Goal: Task Accomplishment & Management: Use online tool/utility

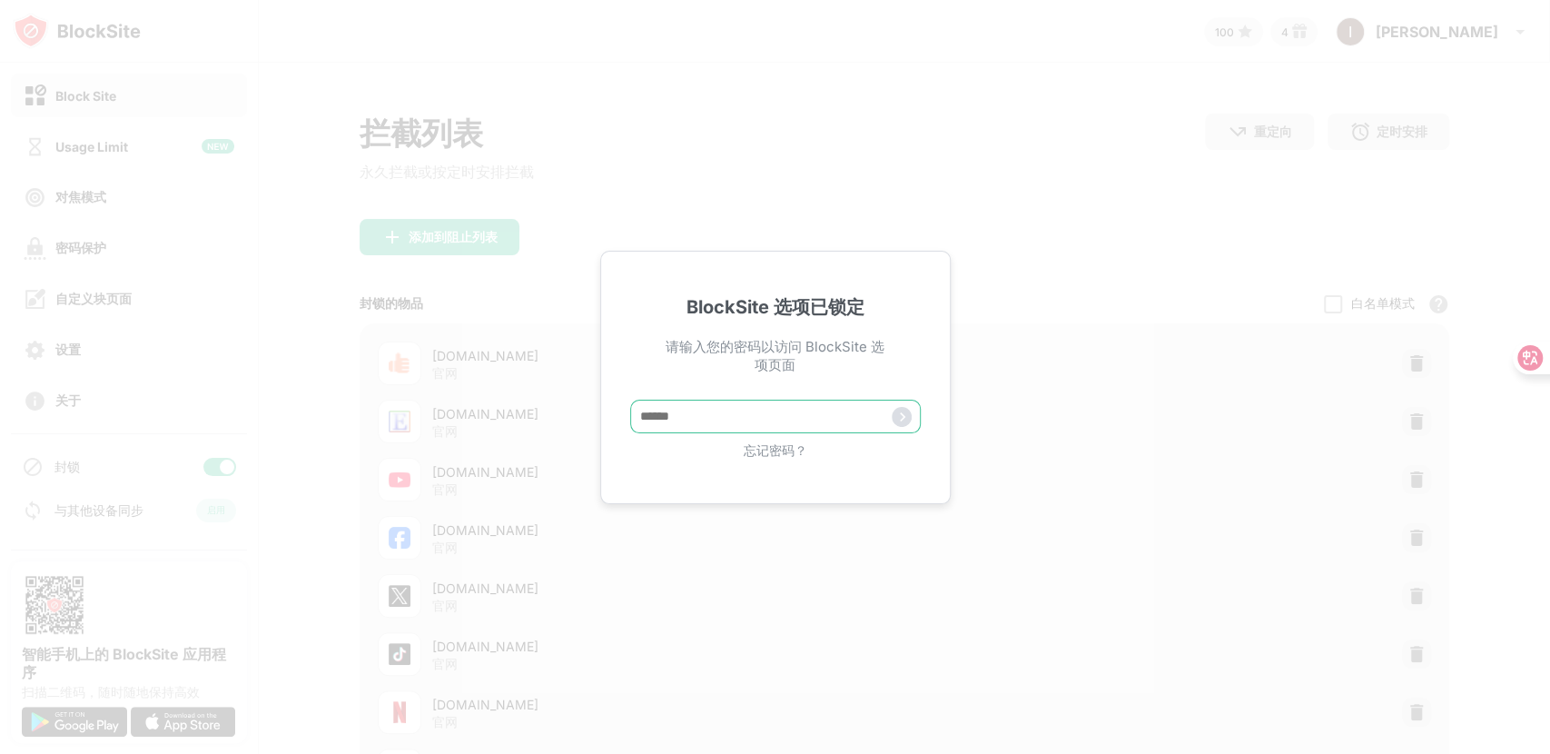
click at [726, 417] on input "text" at bounding box center [775, 416] width 291 height 34
type input "*"
type input "*****"
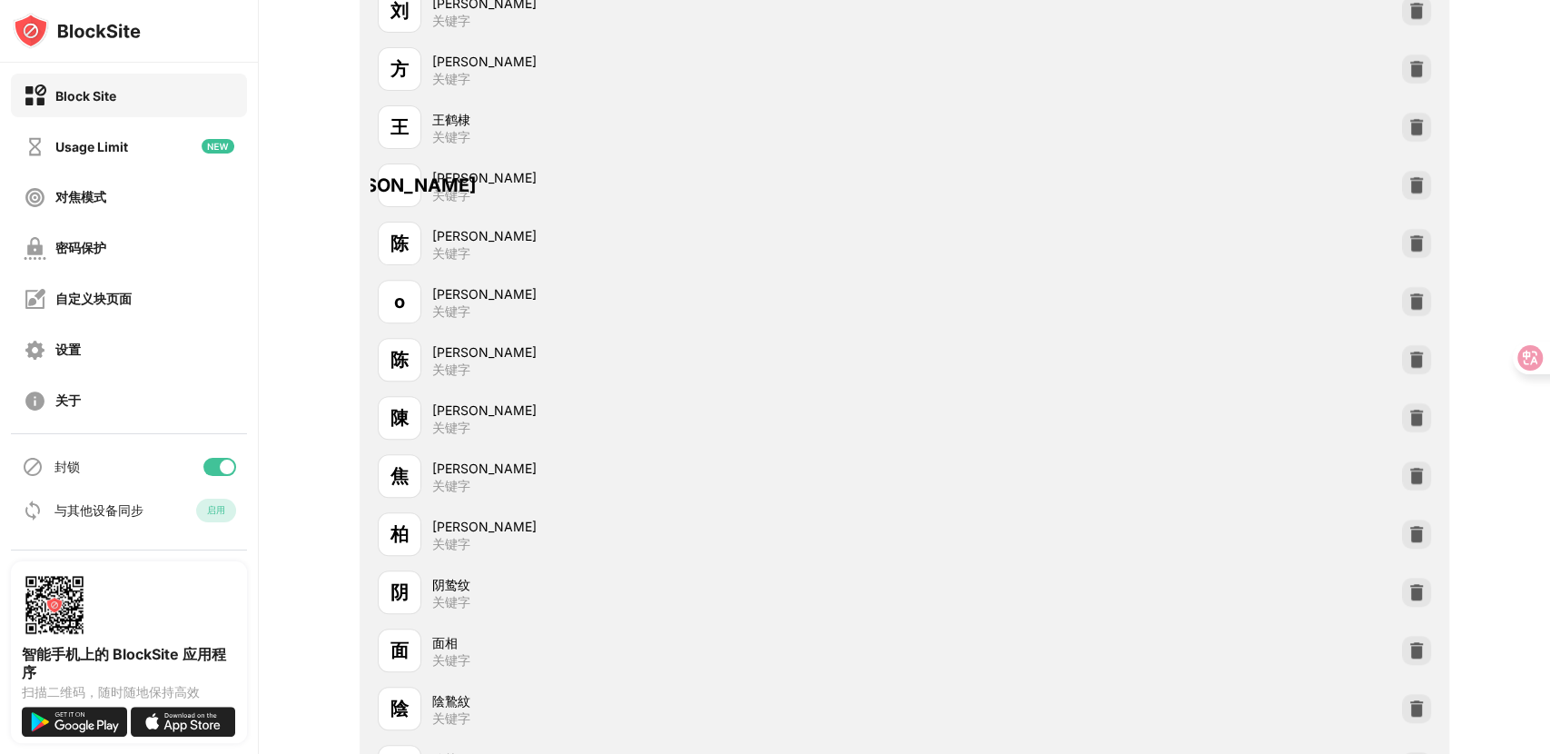
scroll to position [35141, 0]
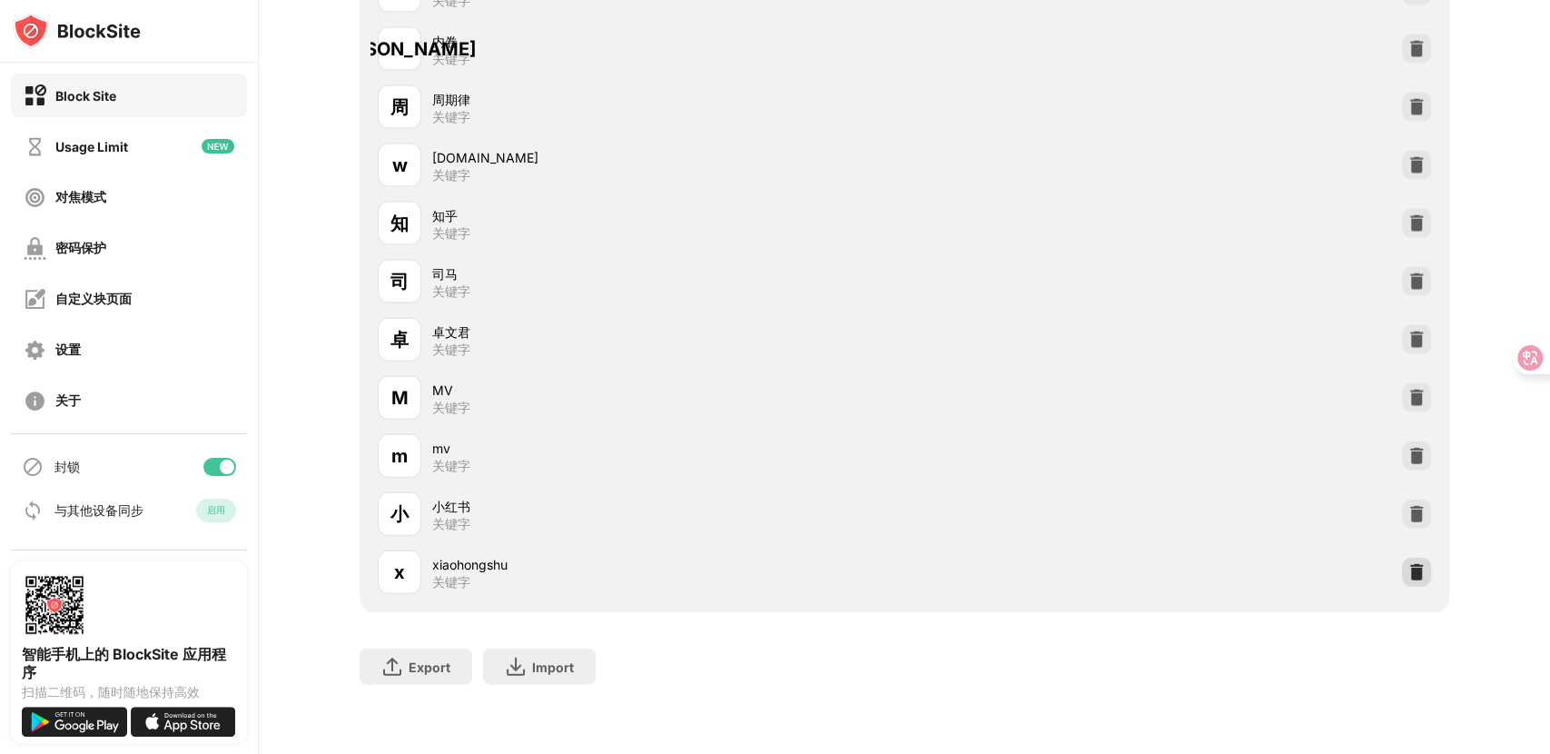
click at [1408, 563] on img at bounding box center [1416, 572] width 18 height 18
drag, startPoint x: 1407, startPoint y: 554, endPoint x: 951, endPoint y: 310, distance: 517.9
click at [1407, 563] on img at bounding box center [1416, 572] width 18 height 18
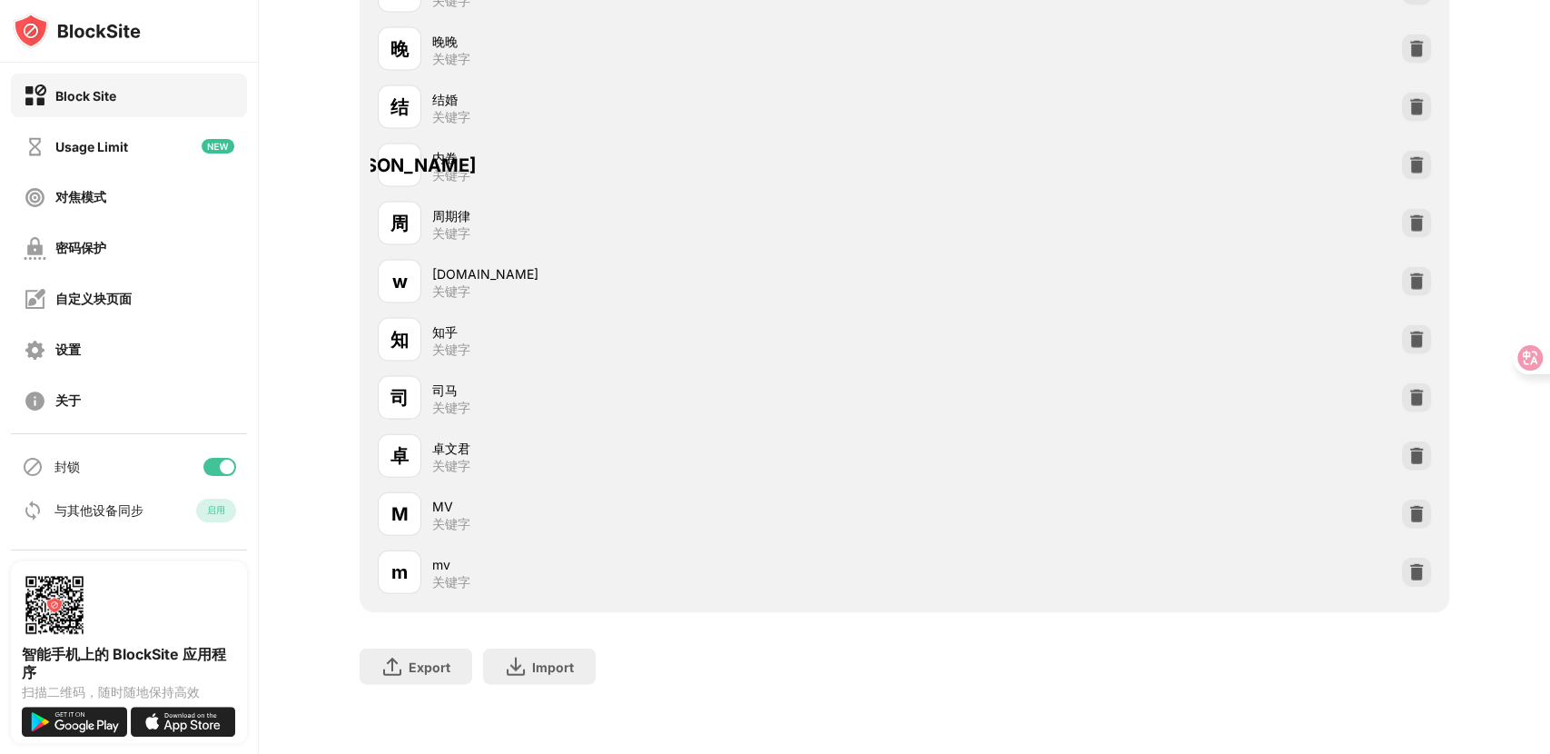
scroll to position [35025, 0]
click at [1414, 505] on img at bounding box center [1416, 514] width 18 height 18
click at [1415, 563] on img at bounding box center [1416, 572] width 18 height 18
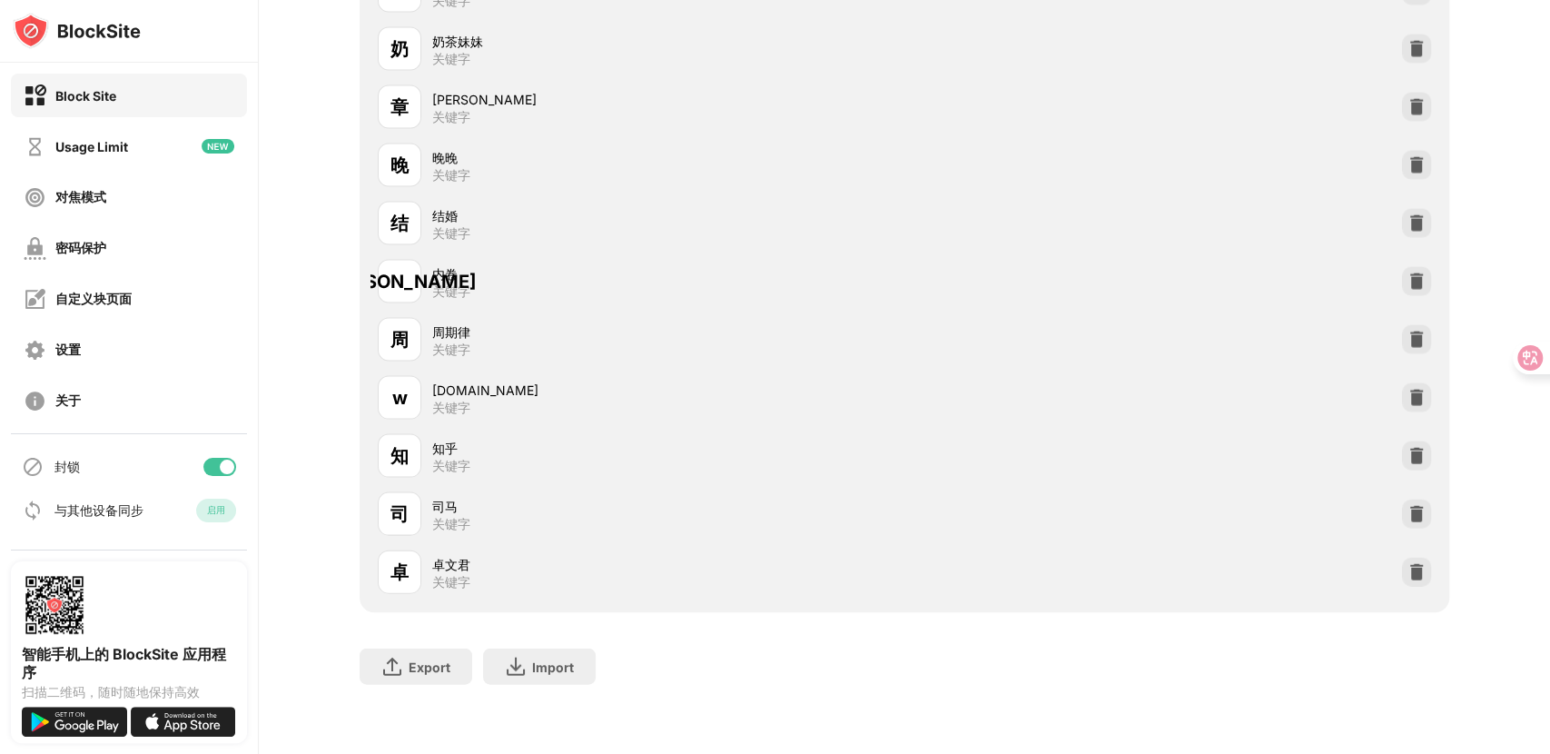
scroll to position [34908, 0]
